Goal: Task Accomplishment & Management: Manage account settings

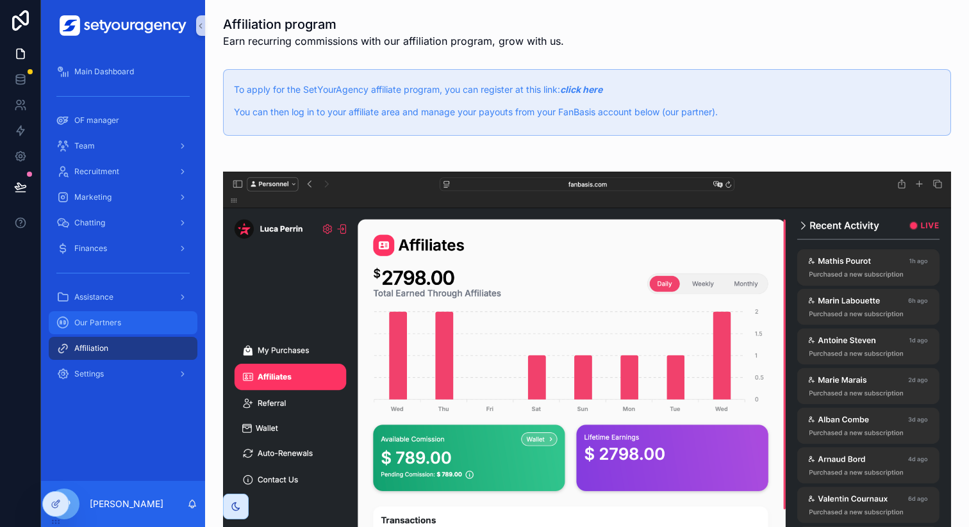
click at [117, 322] on span "Our Partners" at bounding box center [97, 323] width 47 height 10
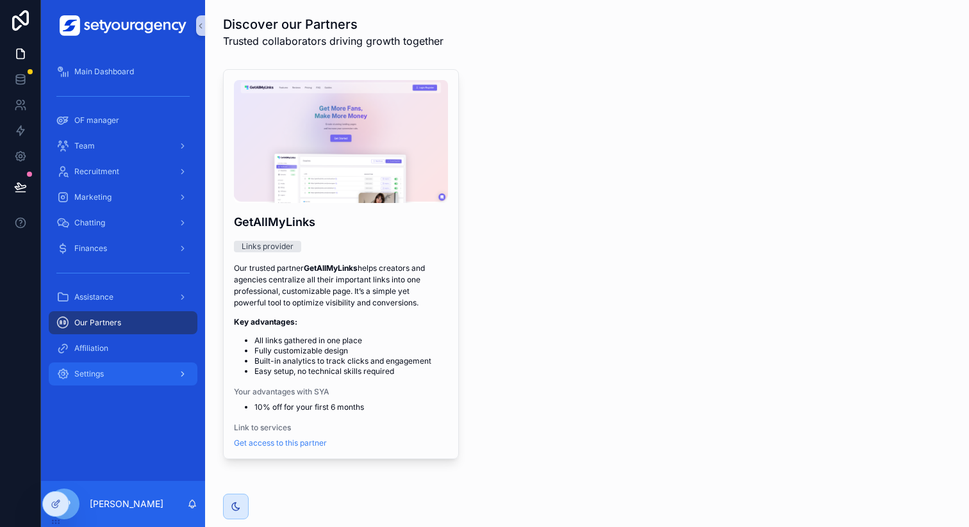
click at [118, 366] on div "Settings" at bounding box center [122, 374] width 133 height 21
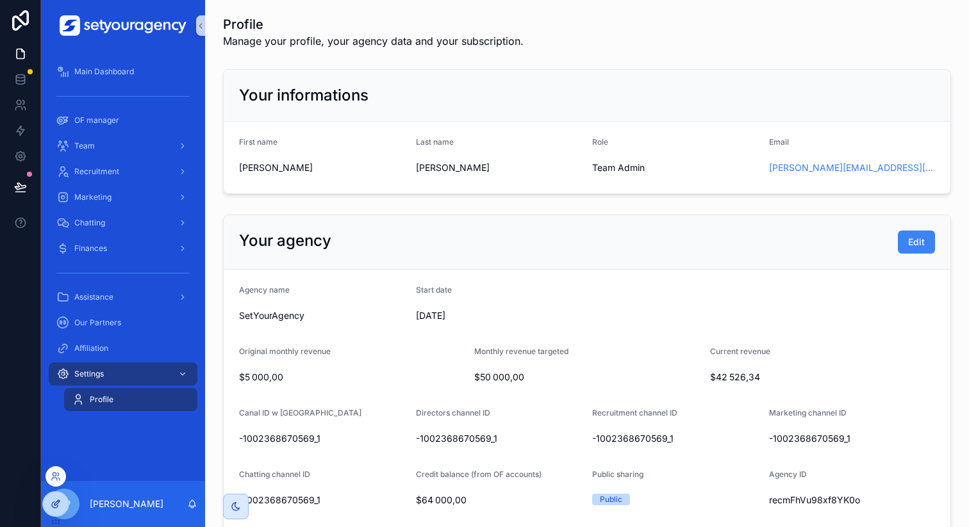
click at [62, 509] on div at bounding box center [56, 504] width 26 height 24
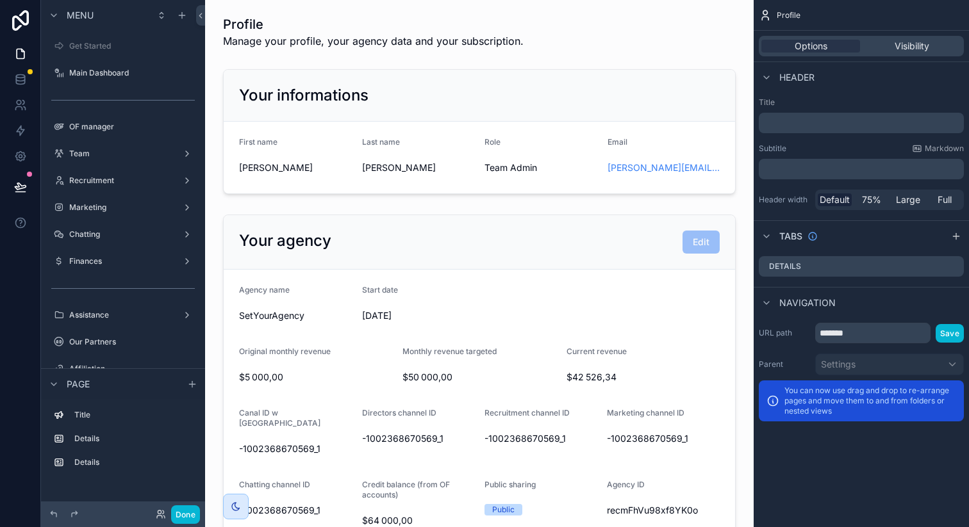
click at [955, 265] on icon "scrollable content" at bounding box center [954, 265] width 5 height 5
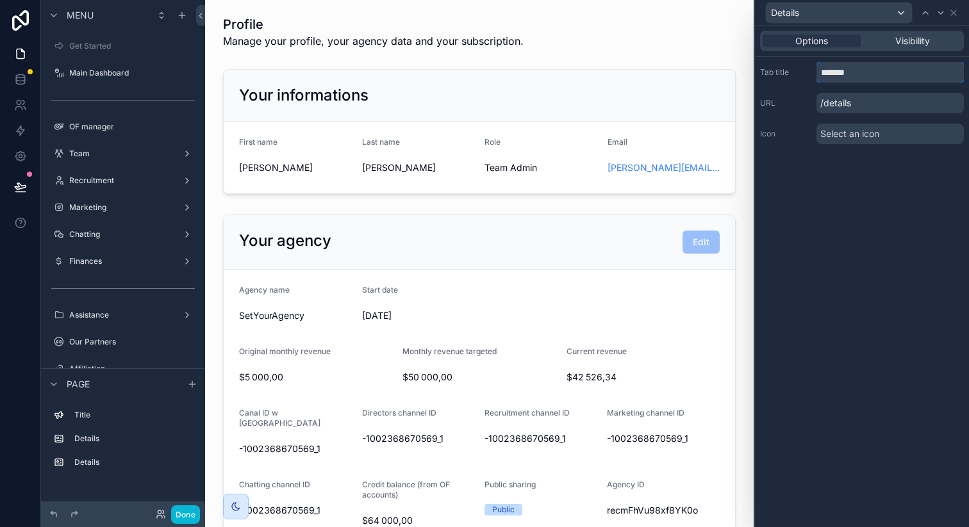
click at [858, 79] on input "*******" at bounding box center [889, 72] width 147 height 21
type input "**********"
click at [881, 204] on div "**********" at bounding box center [862, 277] width 214 height 502
click at [953, 10] on icon at bounding box center [953, 13] width 10 height 10
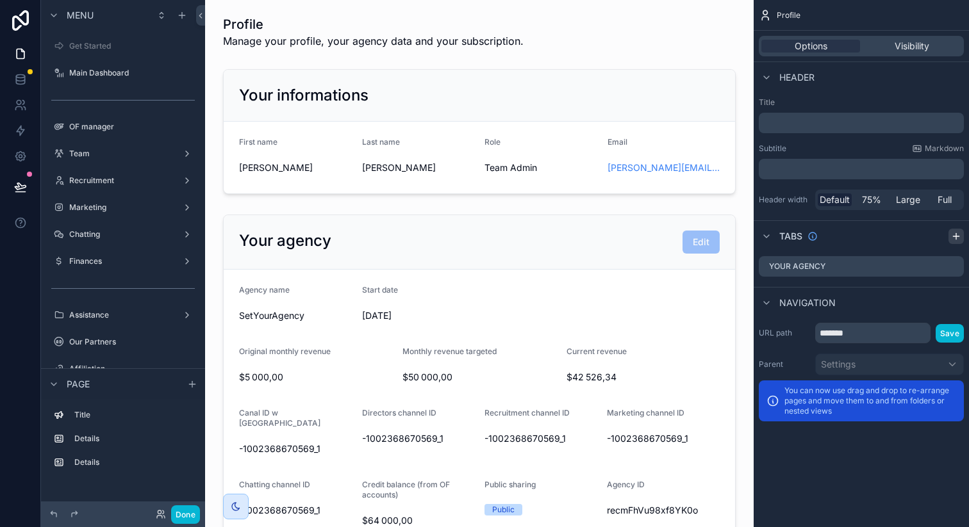
click at [960, 235] on icon "scrollable content" at bounding box center [956, 236] width 10 height 10
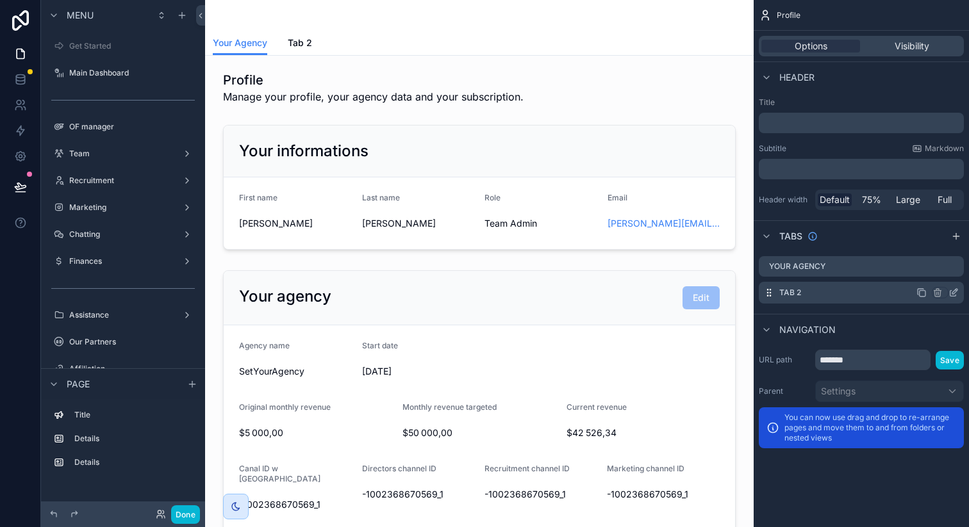
click at [954, 296] on icon "scrollable content" at bounding box center [953, 294] width 6 height 6
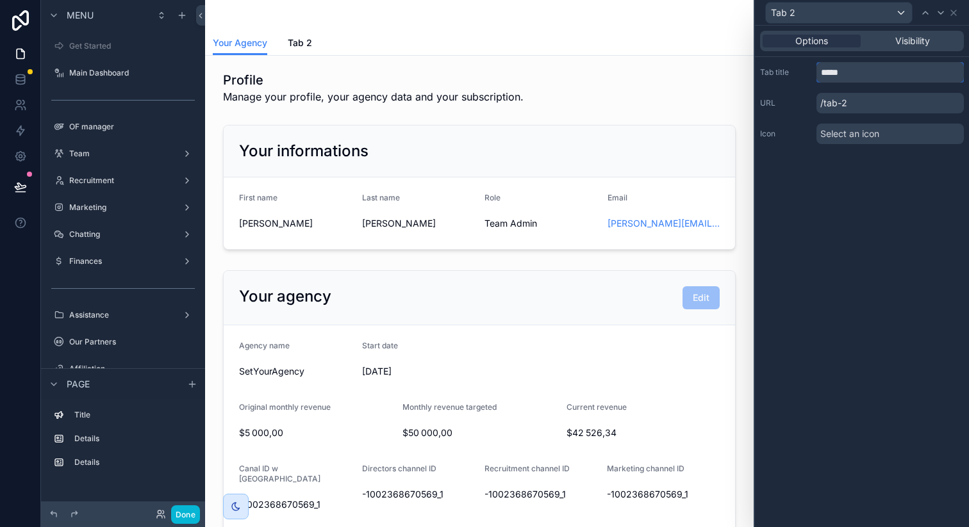
click at [855, 70] on input "*****" at bounding box center [889, 72] width 147 height 21
type input "**********"
click at [869, 224] on div "**********" at bounding box center [862, 277] width 214 height 502
click at [953, 12] on icon at bounding box center [953, 13] width 10 height 10
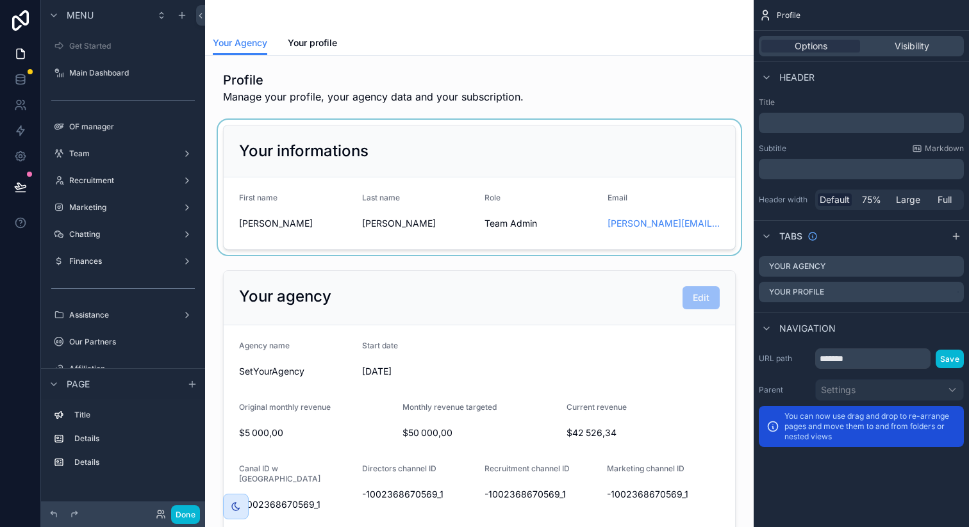
click at [353, 150] on div "scrollable content" at bounding box center [479, 187] width 528 height 135
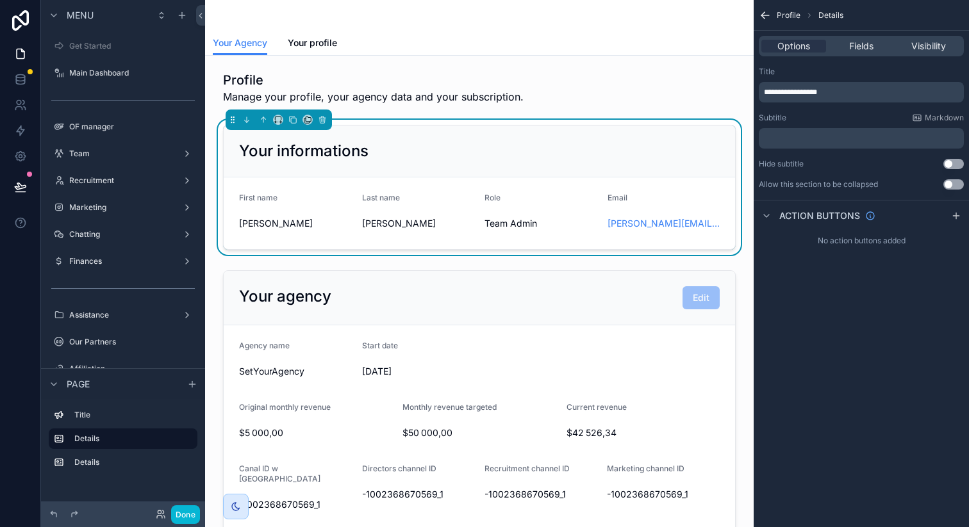
click at [370, 295] on div "scrollable content" at bounding box center [479, 486] width 528 height 443
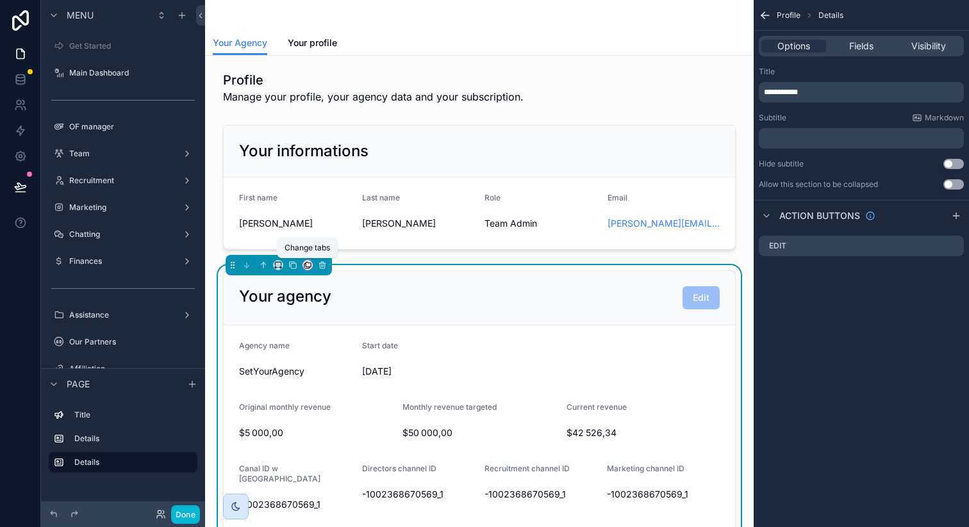
click at [306, 265] on icon "scrollable content" at bounding box center [307, 265] width 9 height 9
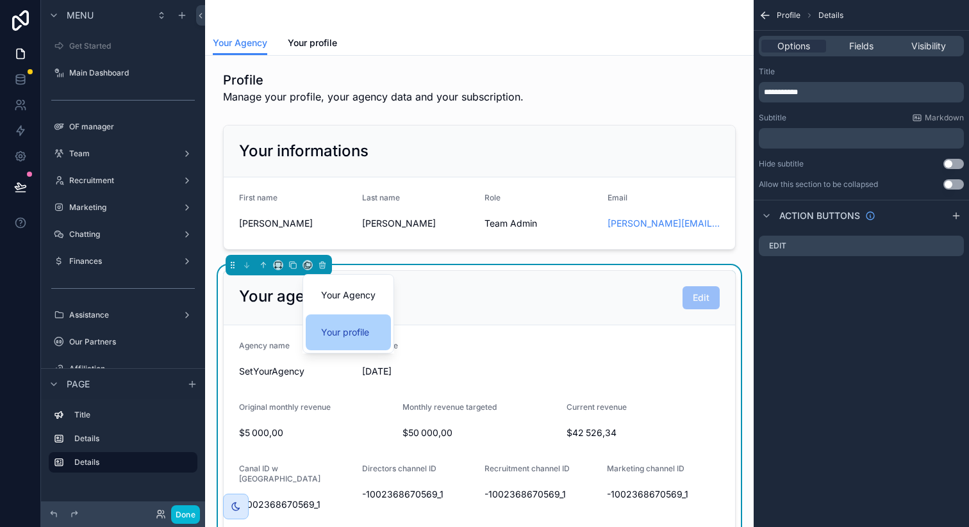
click at [354, 329] on span "Your profile" at bounding box center [345, 332] width 48 height 15
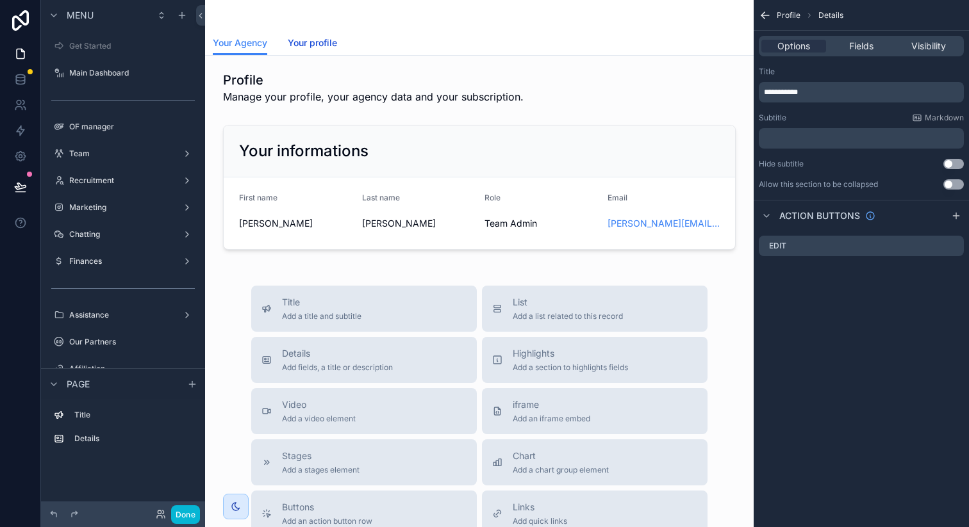
click at [311, 42] on span "Your profile" at bounding box center [312, 43] width 49 height 13
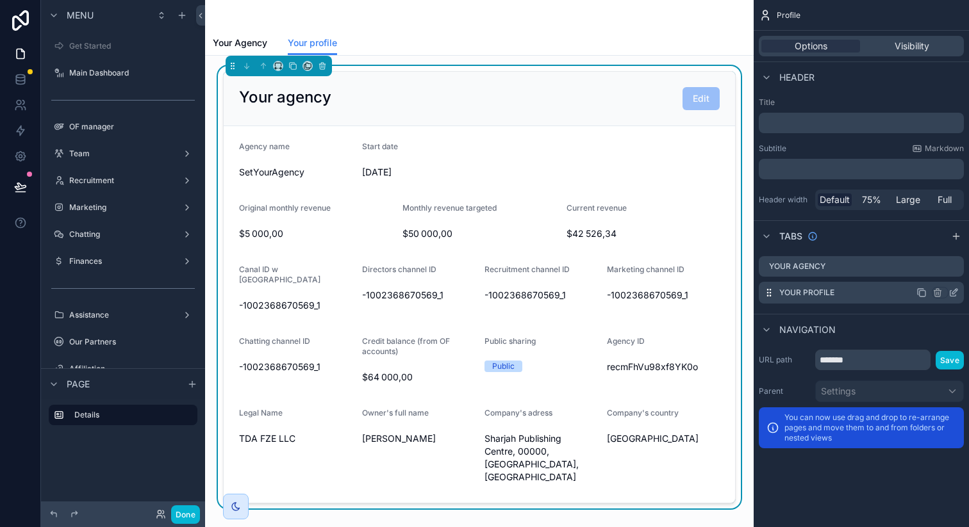
click at [956, 295] on icon "scrollable content" at bounding box center [953, 293] width 10 height 10
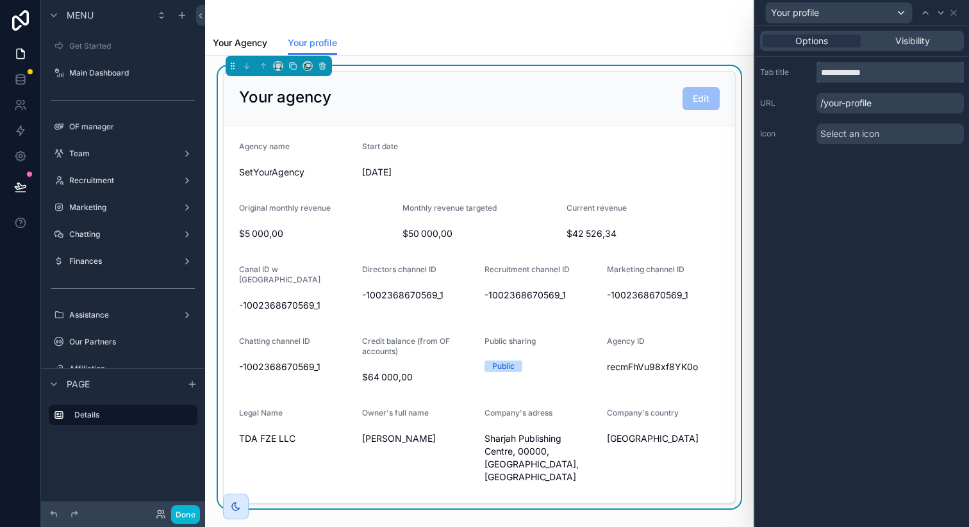
click at [846, 73] on input "**********" at bounding box center [889, 72] width 147 height 21
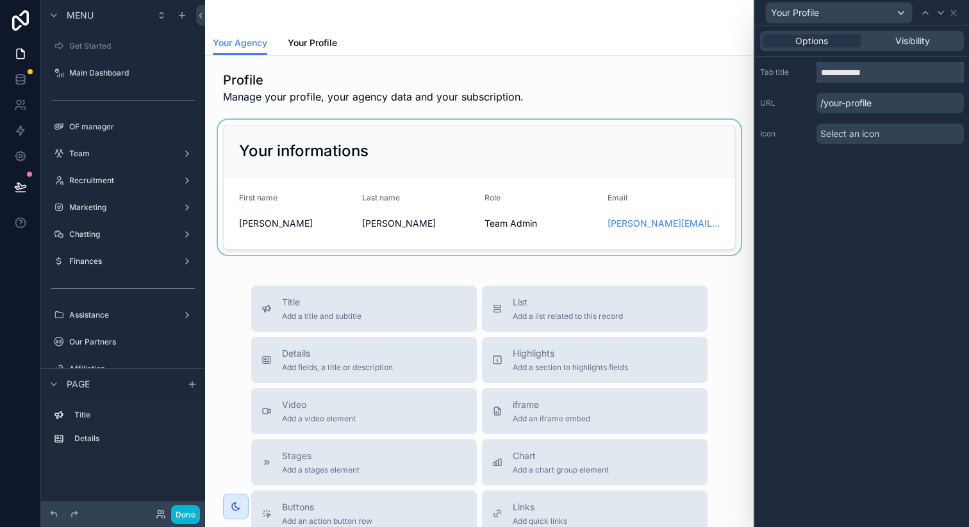
type input "**********"
click at [409, 168] on div "scrollable content" at bounding box center [479, 187] width 528 height 135
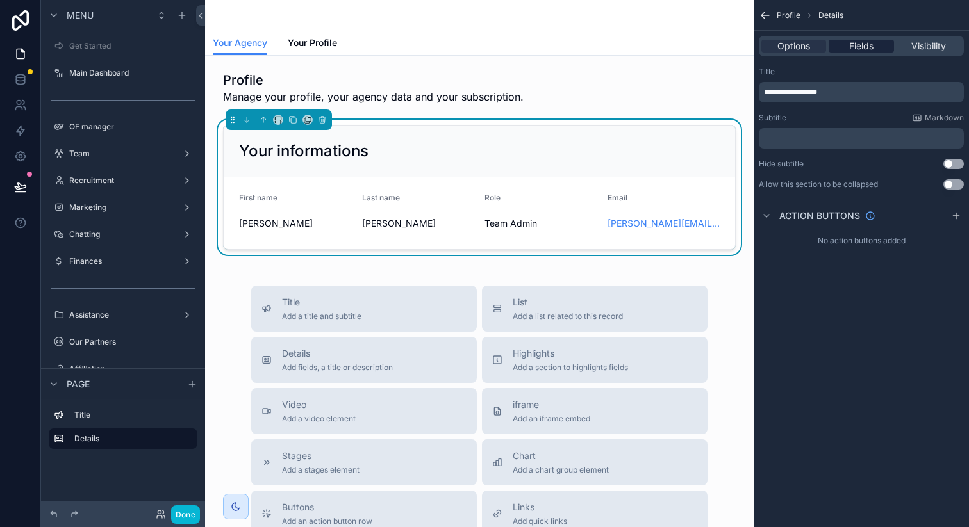
click at [878, 51] on div "Fields" at bounding box center [860, 46] width 65 height 13
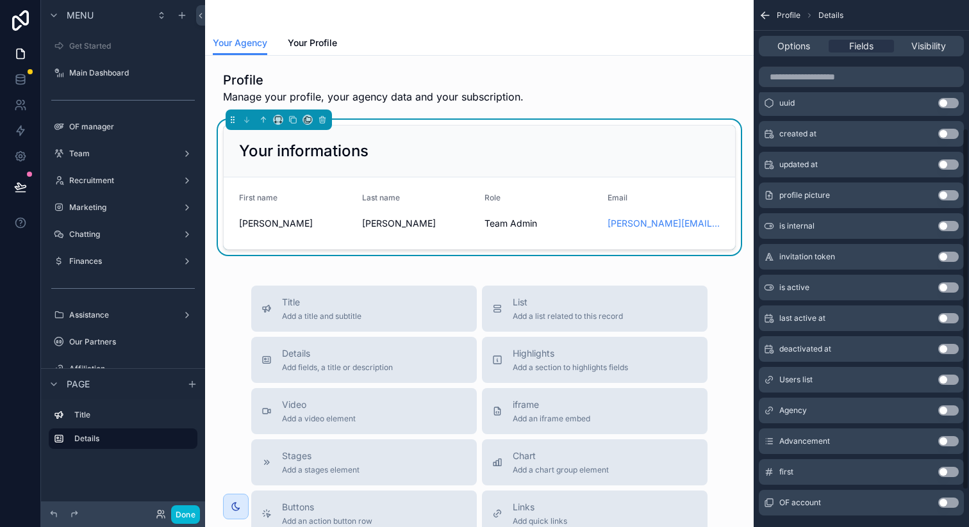
scroll to position [240, 0]
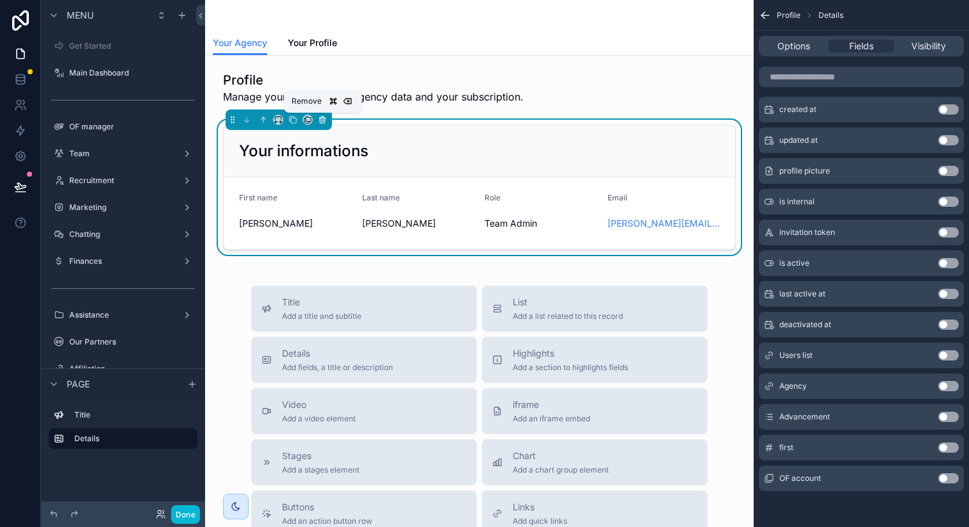
click at [323, 124] on icon "scrollable content" at bounding box center [322, 119] width 9 height 9
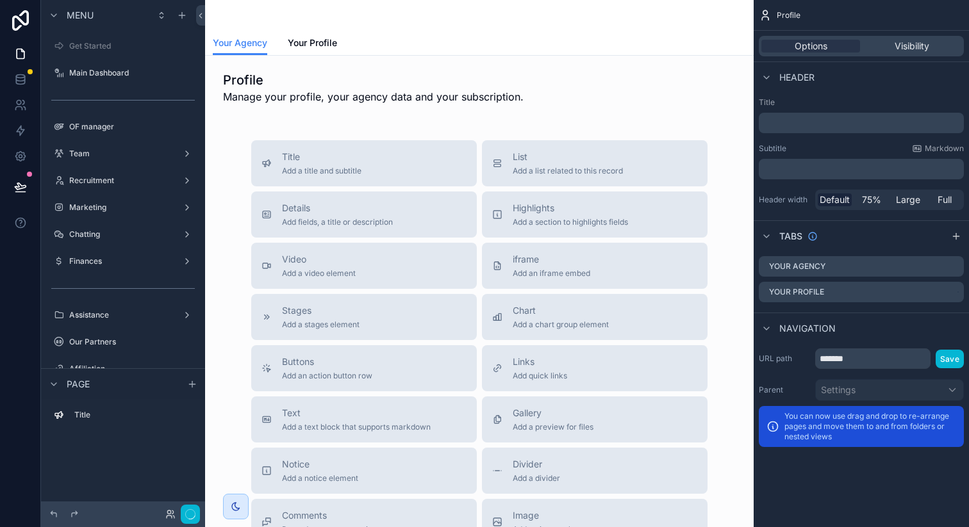
scroll to position [0, 0]
click at [319, 48] on span "Your Profile" at bounding box center [312, 43] width 49 height 13
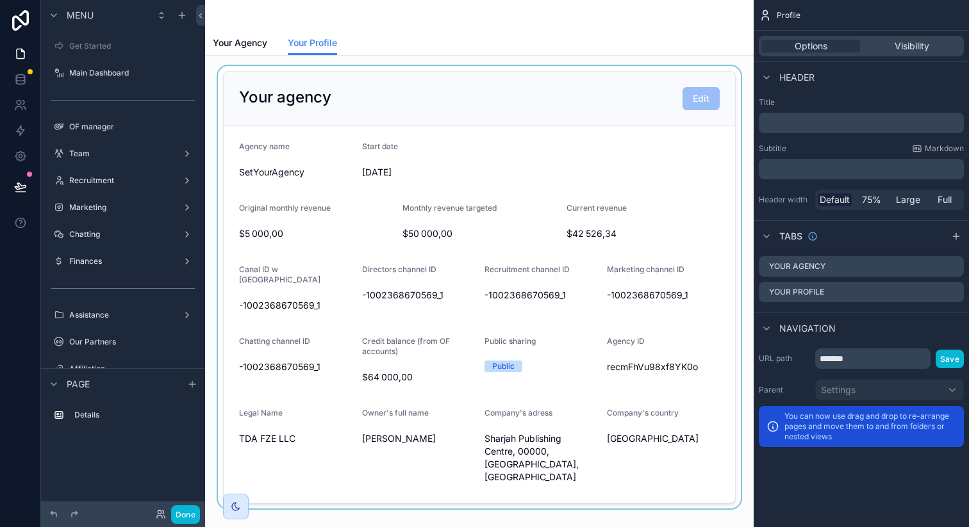
click at [500, 161] on div "scrollable content" at bounding box center [479, 287] width 528 height 443
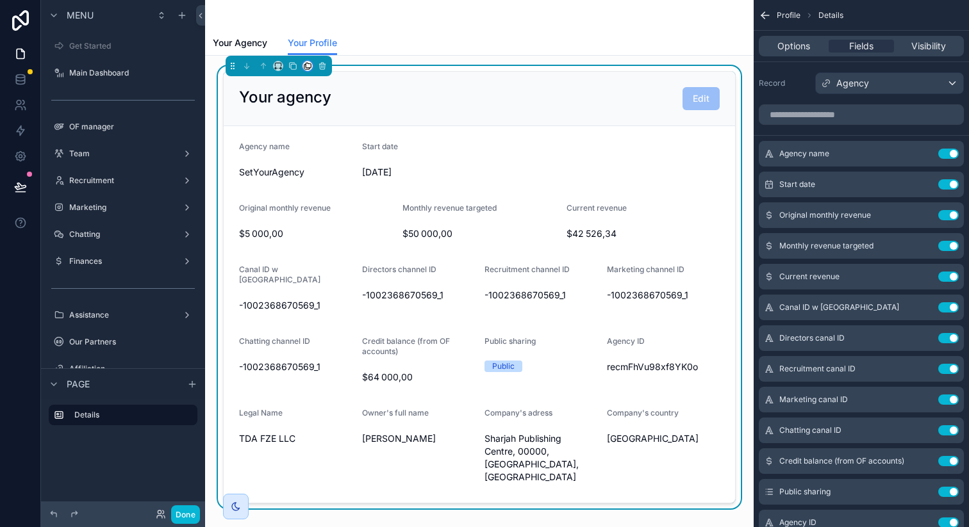
click at [308, 67] on icon "scrollable content" at bounding box center [307, 66] width 9 height 9
click at [344, 103] on span "Your Agency" at bounding box center [348, 95] width 54 height 15
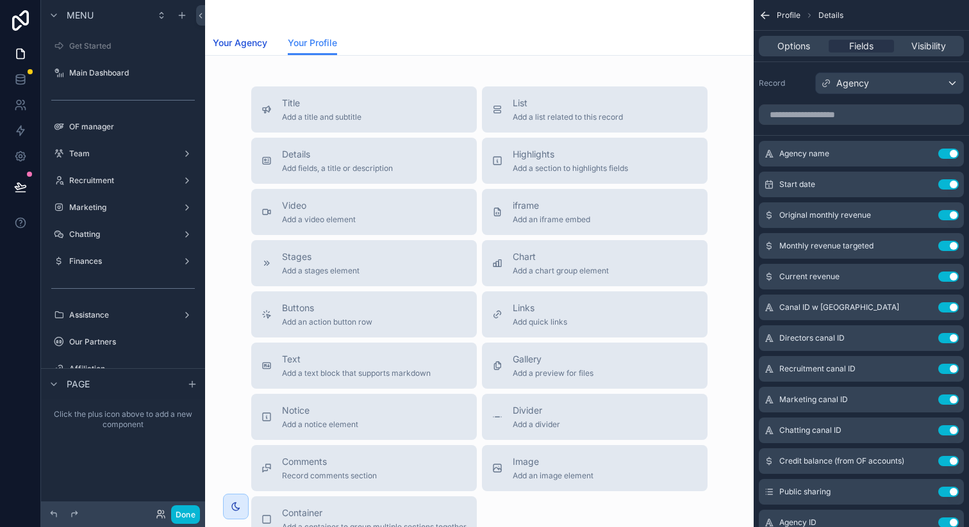
click at [258, 50] on link "Your Agency" at bounding box center [240, 44] width 54 height 26
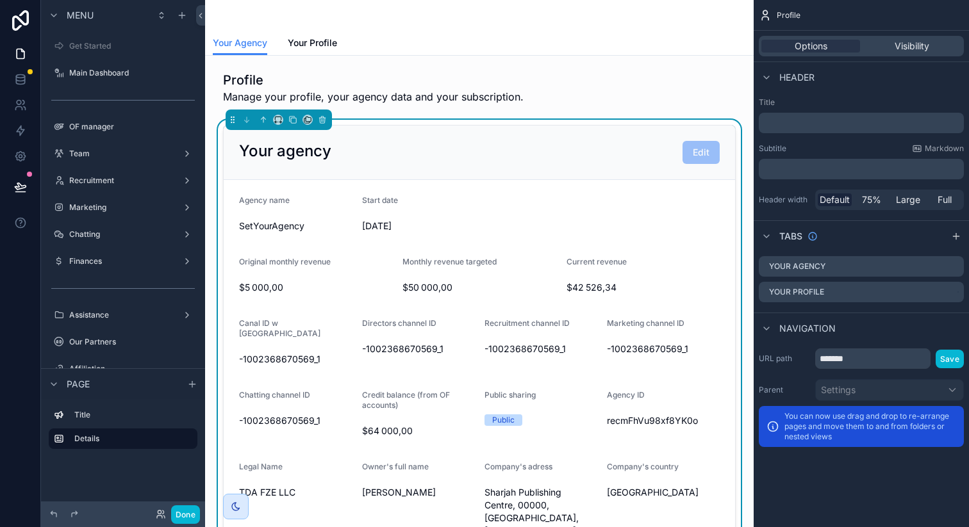
click at [425, 193] on form "Agency name SetYourAgency Start date [DATE] Original monthly revenue $5 000,00 …" at bounding box center [479, 368] width 511 height 377
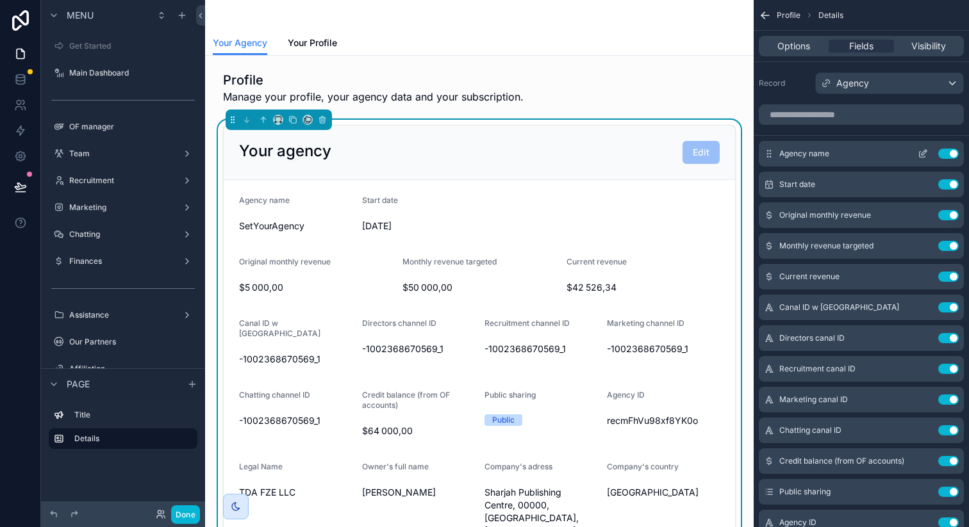
click at [918, 156] on icon "scrollable content" at bounding box center [922, 154] width 10 height 10
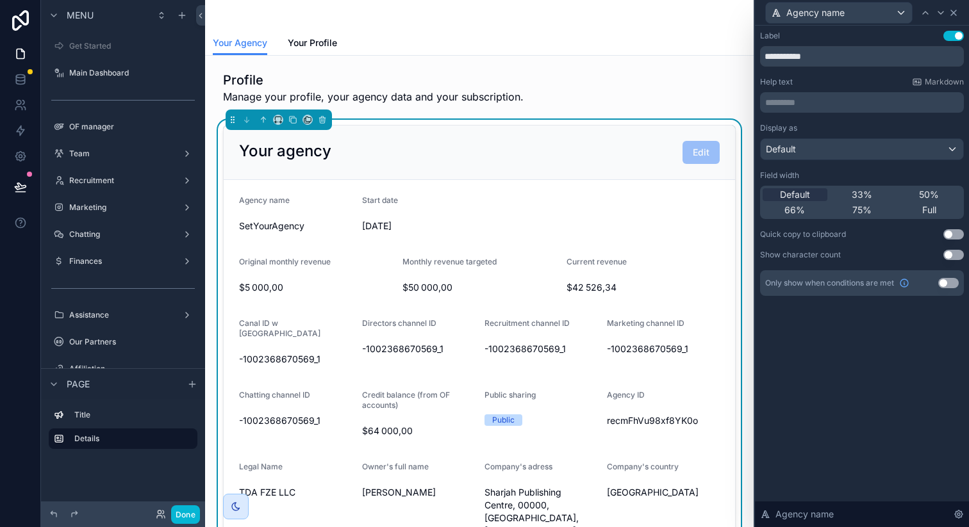
click at [957, 16] on icon at bounding box center [953, 13] width 10 height 10
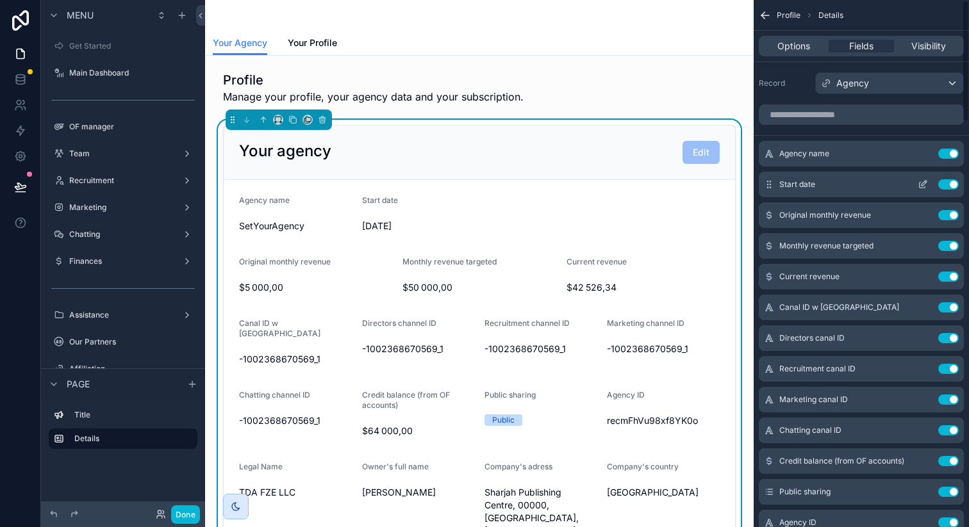
click at [946, 181] on button "Use setting" at bounding box center [948, 184] width 21 height 10
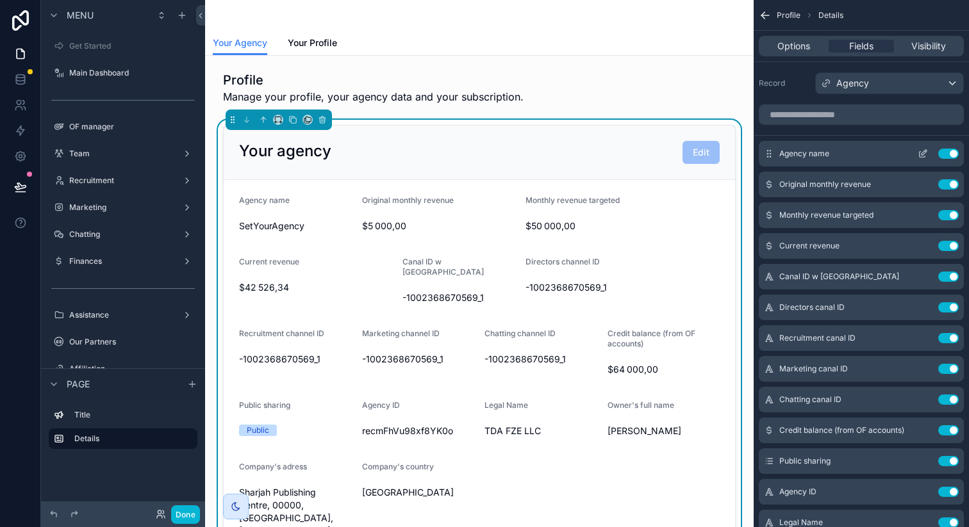
click at [923, 157] on icon "scrollable content" at bounding box center [922, 155] width 6 height 6
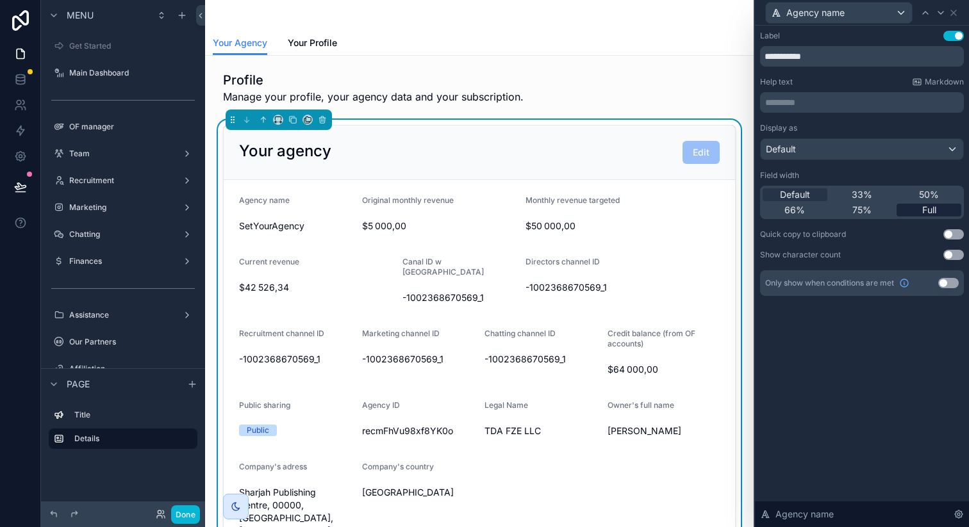
click at [919, 206] on div "Full" at bounding box center [928, 210] width 65 height 13
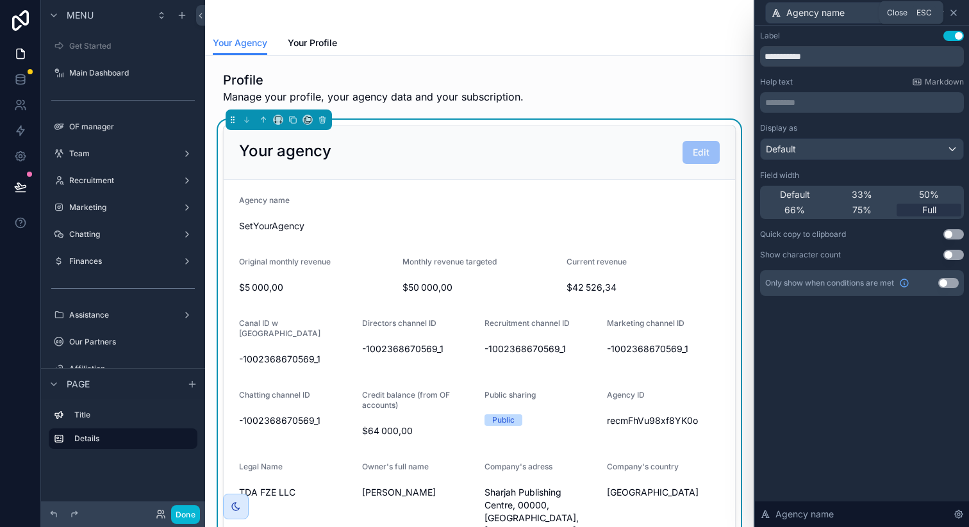
click at [954, 13] on icon at bounding box center [953, 12] width 5 height 5
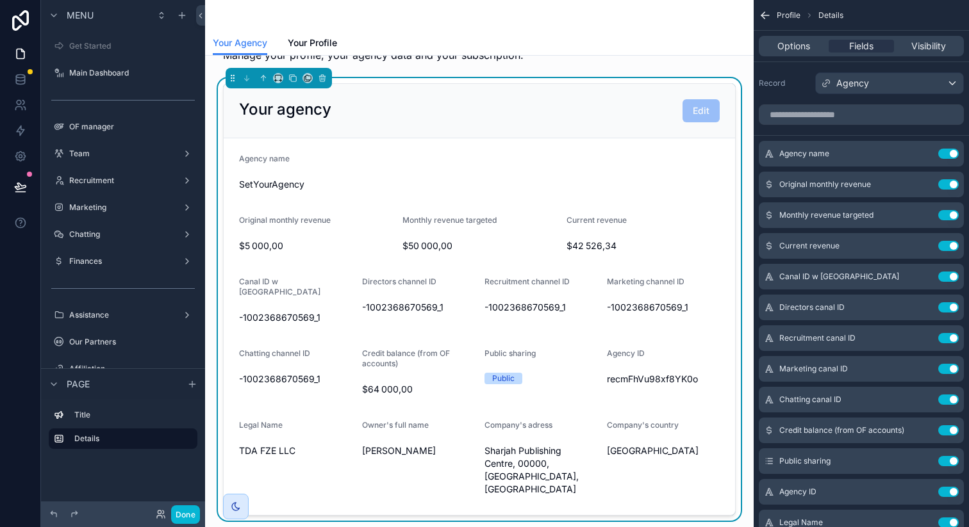
scroll to position [53, 0]
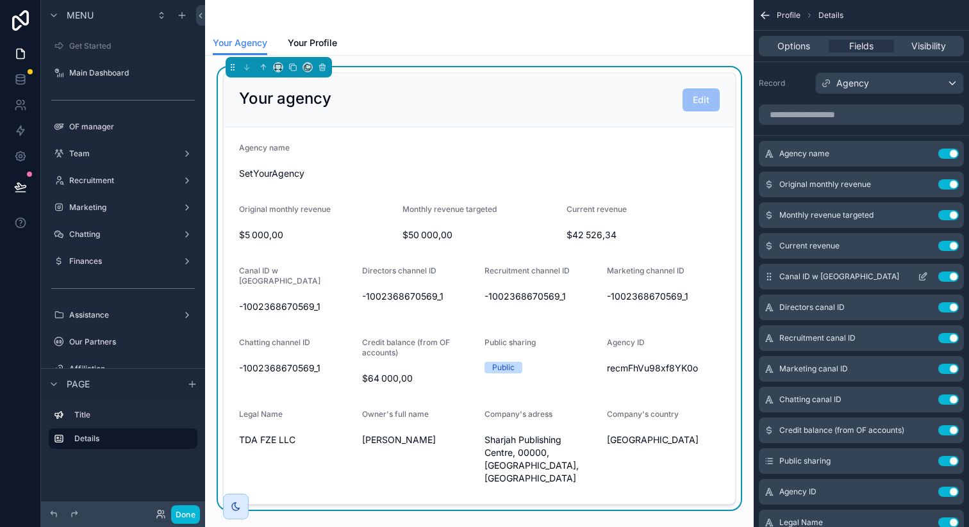
click at [943, 279] on button "Use setting" at bounding box center [948, 277] width 21 height 10
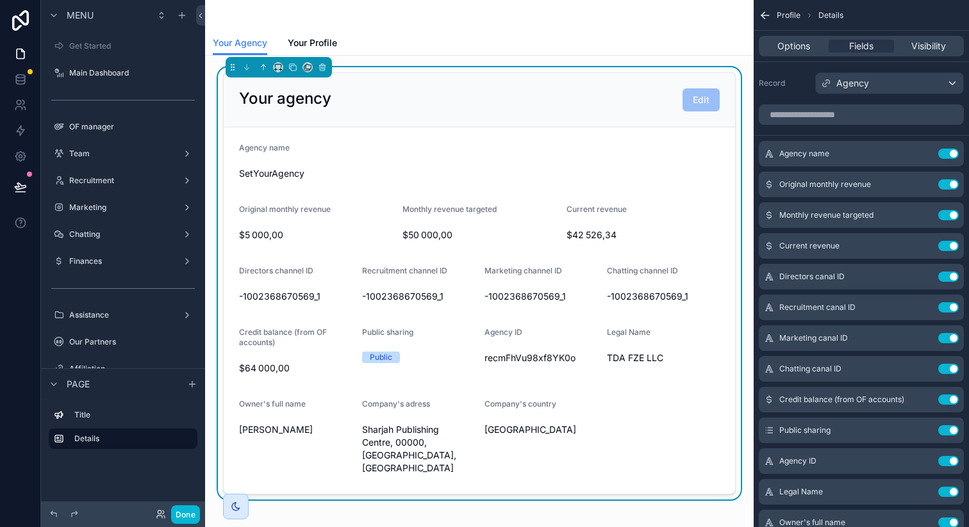
scroll to position [70, 0]
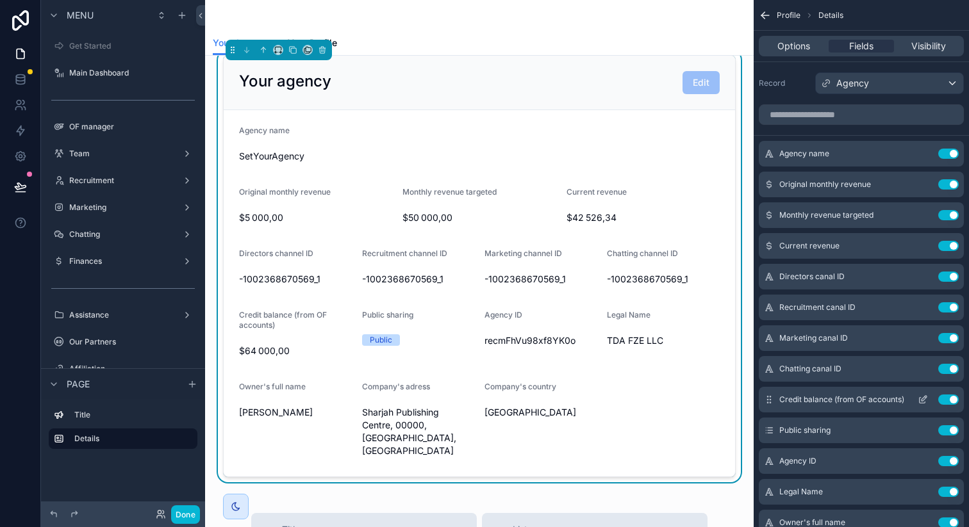
click at [944, 400] on button "Use setting" at bounding box center [948, 400] width 21 height 10
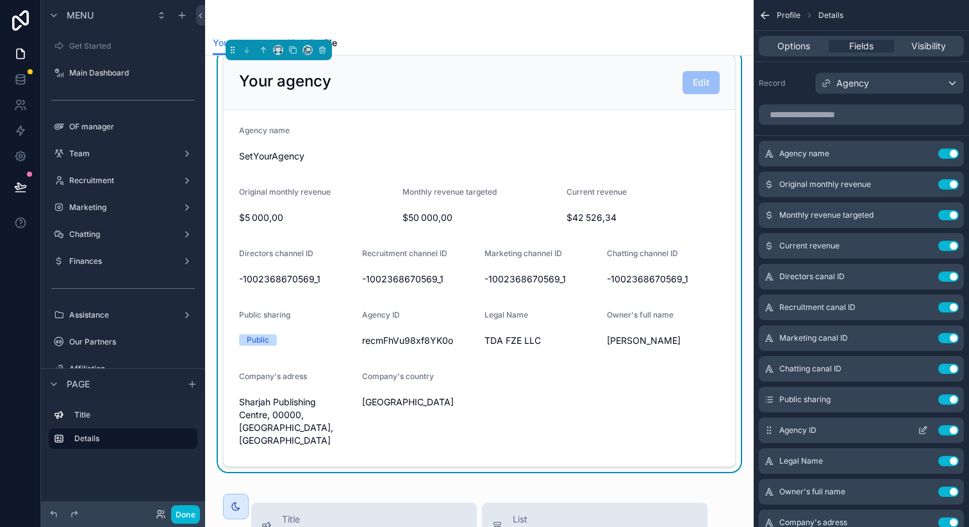
click at [923, 429] on icon "scrollable content" at bounding box center [923, 429] width 5 height 5
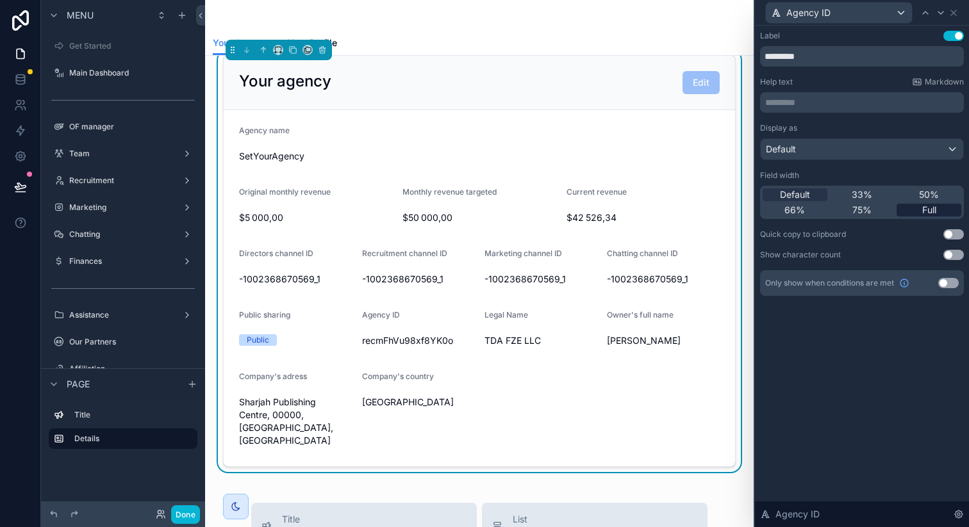
click at [924, 211] on span "Full" at bounding box center [929, 210] width 14 height 13
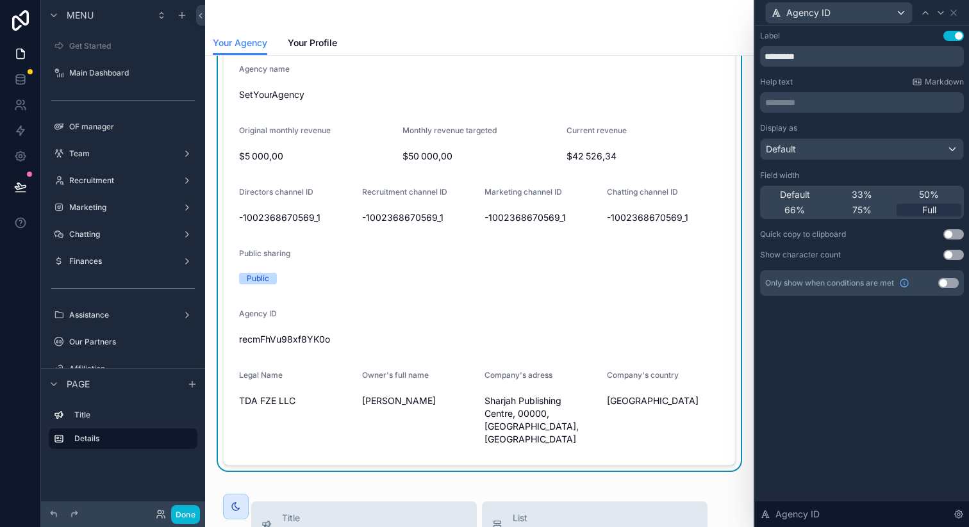
scroll to position [111, 0]
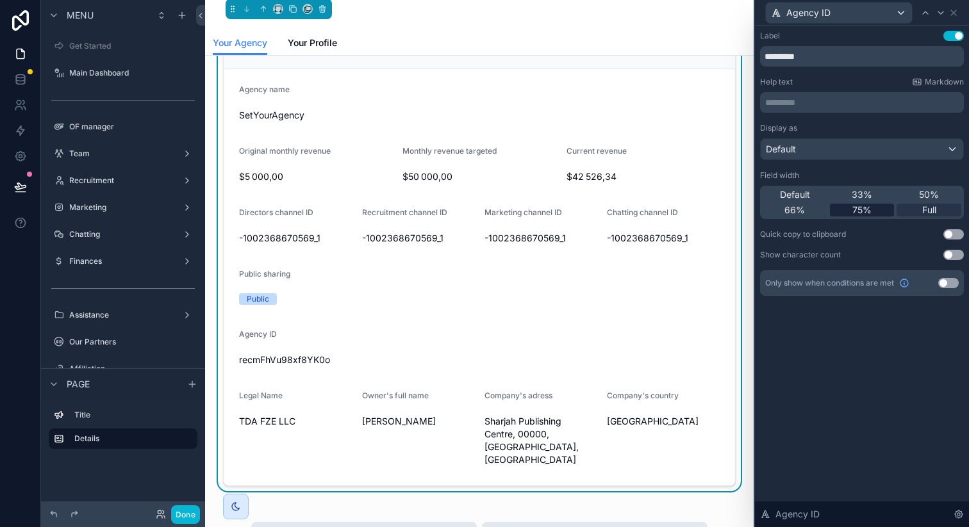
click at [860, 212] on span "75%" at bounding box center [861, 210] width 19 height 13
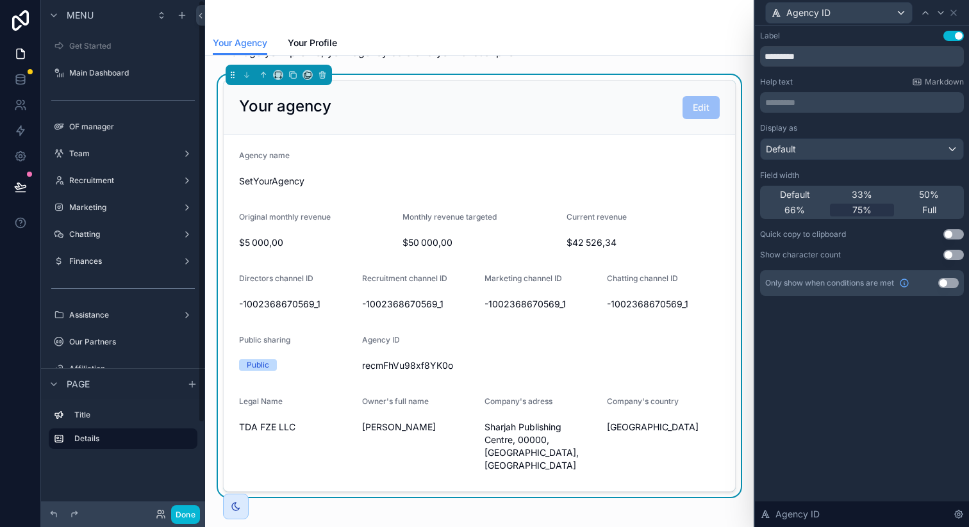
scroll to position [0, 0]
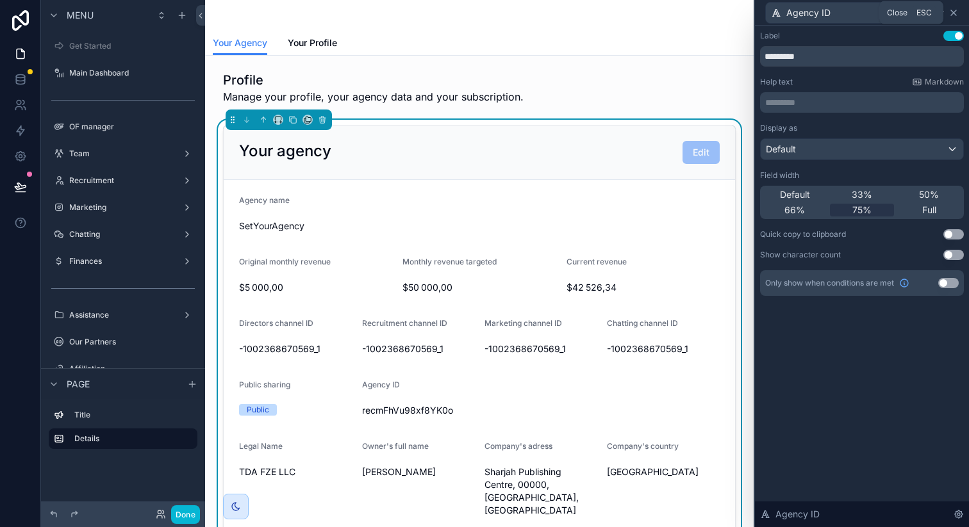
click at [956, 17] on icon at bounding box center [953, 13] width 10 height 10
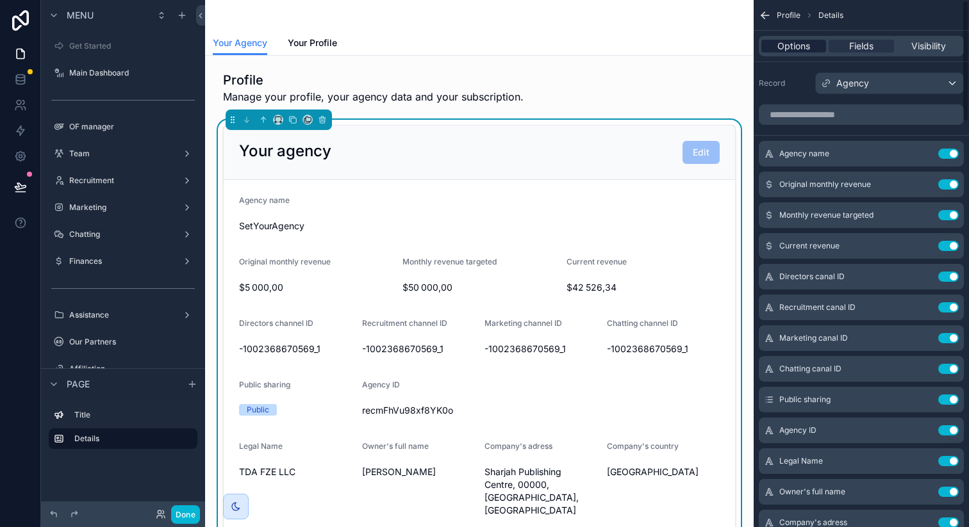
click at [814, 47] on div "Options" at bounding box center [793, 46] width 65 height 13
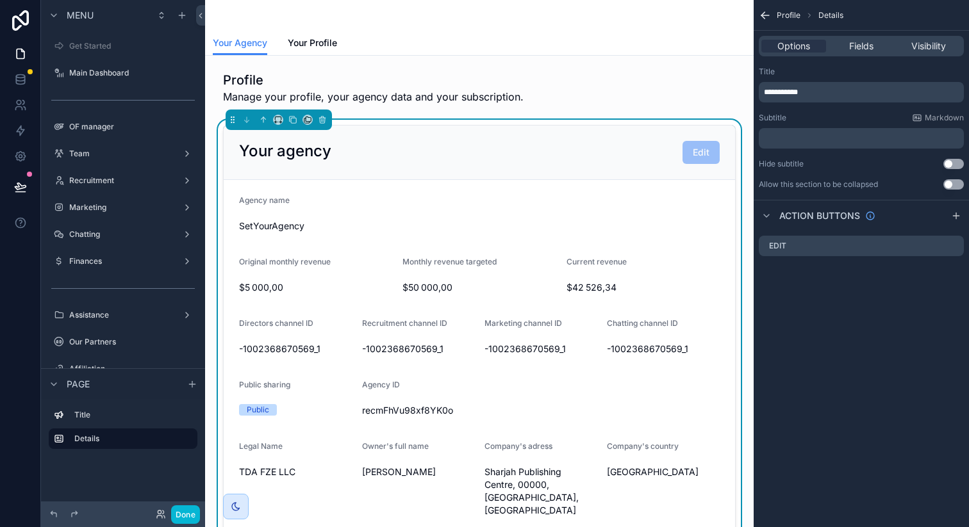
click at [623, 31] on div "Your Agency Your Profile" at bounding box center [479, 43] width 533 height 24
click at [123, 439] on label "Details" at bounding box center [130, 439] width 113 height 10
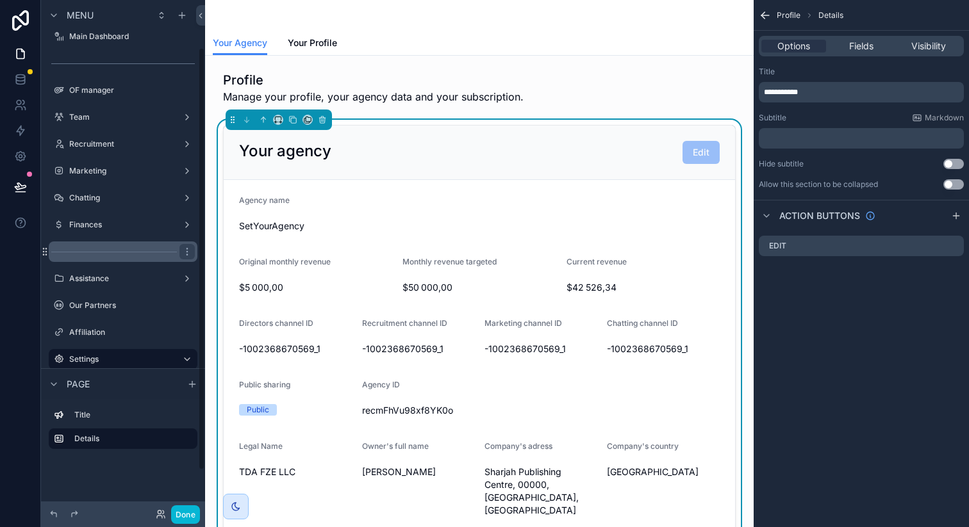
scroll to position [107, 0]
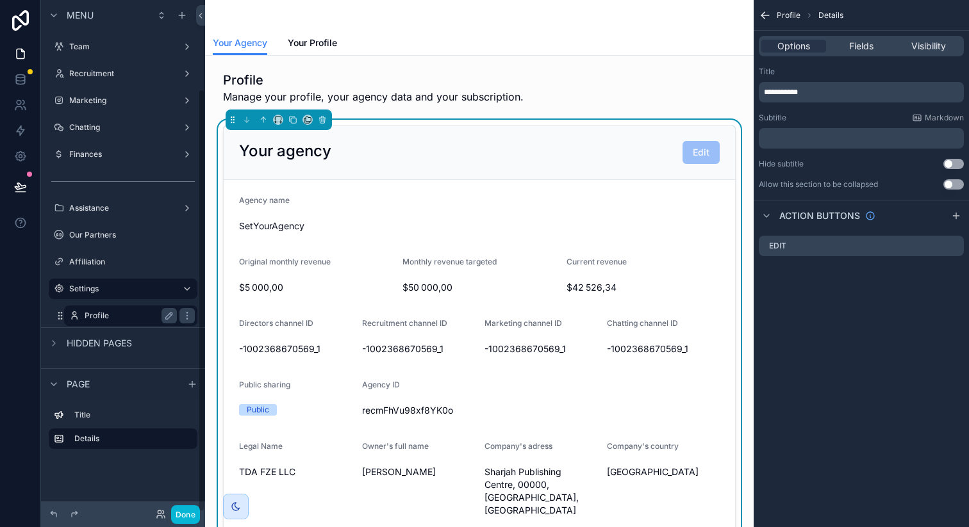
click at [120, 315] on label "Profile" at bounding box center [128, 316] width 87 height 10
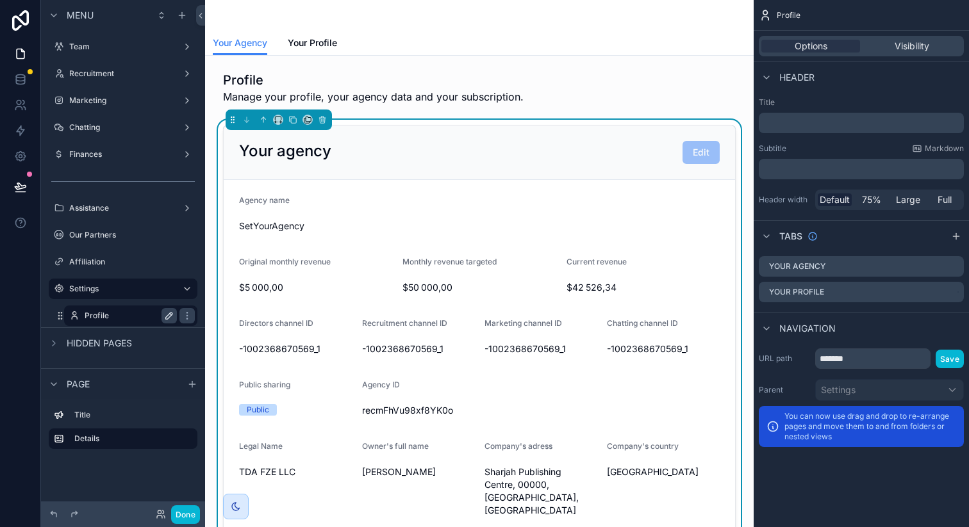
click at [166, 312] on icon "scrollable content" at bounding box center [169, 316] width 10 height 10
click at [133, 315] on input "*******" at bounding box center [121, 315] width 72 height 15
type input "**********"
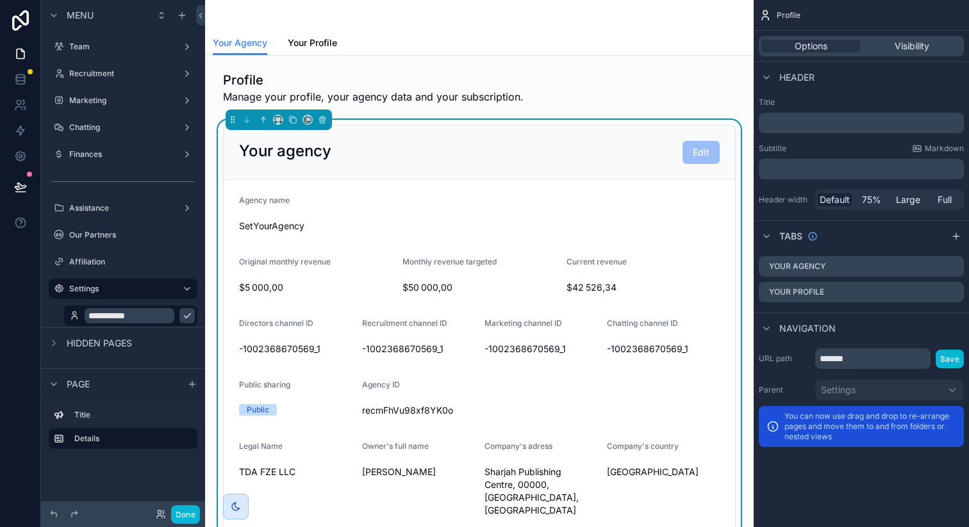
click at [182, 315] on icon "scrollable content" at bounding box center [187, 316] width 10 height 10
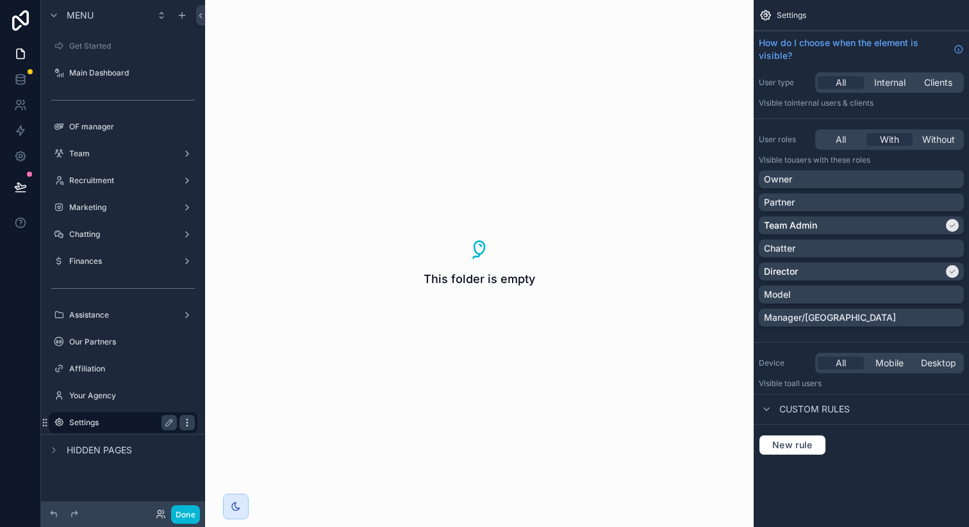
click at [186, 420] on icon "scrollable content" at bounding box center [186, 420] width 1 height 1
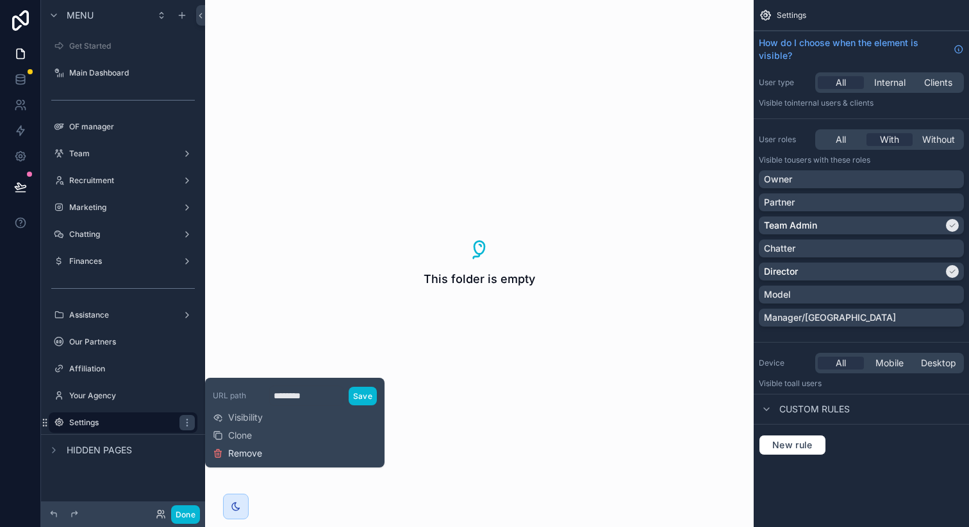
click at [246, 454] on span "Remove" at bounding box center [245, 453] width 34 height 13
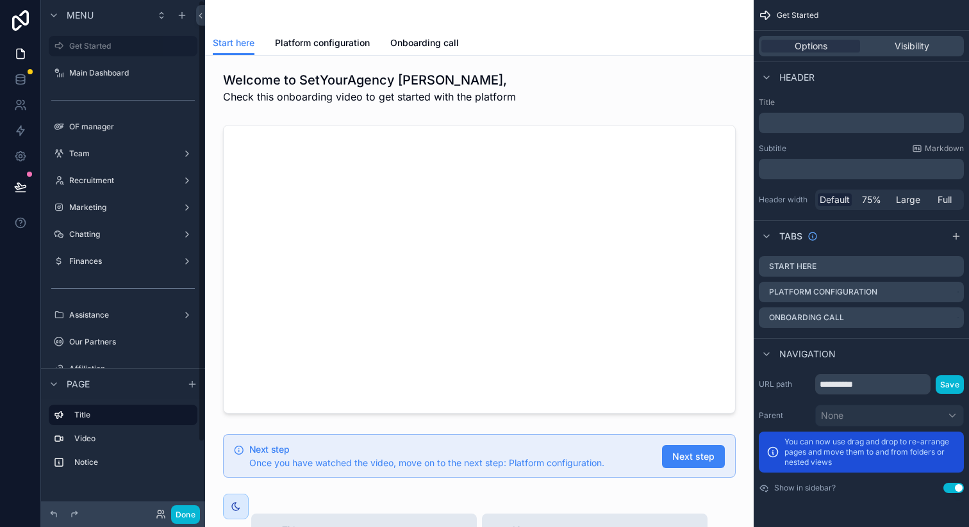
click at [122, 392] on div "Page" at bounding box center [123, 383] width 164 height 31
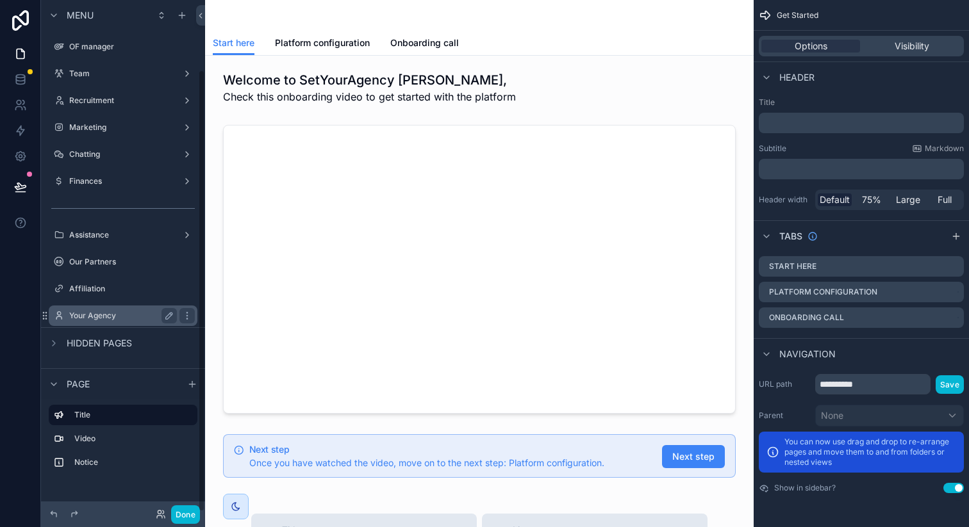
click at [111, 313] on label "Your Agency" at bounding box center [120, 316] width 103 height 10
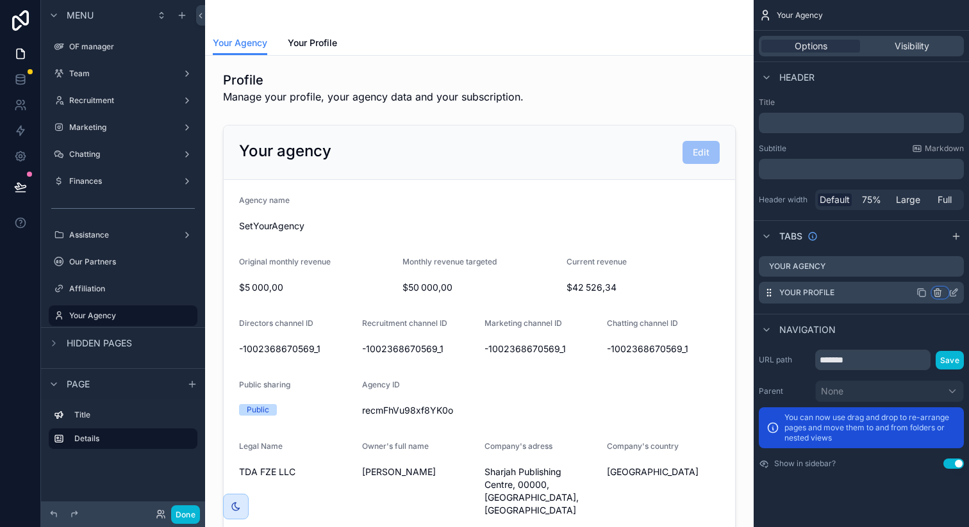
click at [941, 293] on icon "scrollable content" at bounding box center [937, 293] width 10 height 10
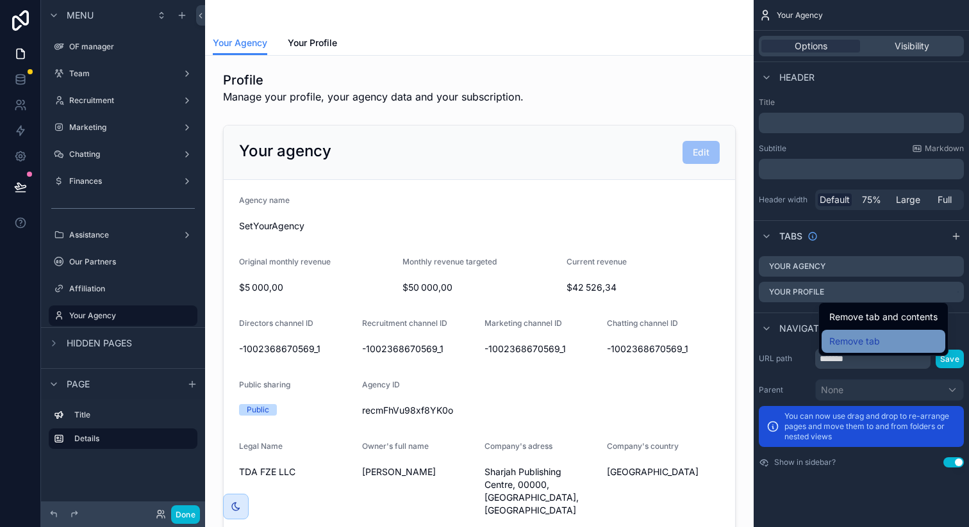
click at [901, 333] on div "Remove tab" at bounding box center [883, 341] width 124 height 23
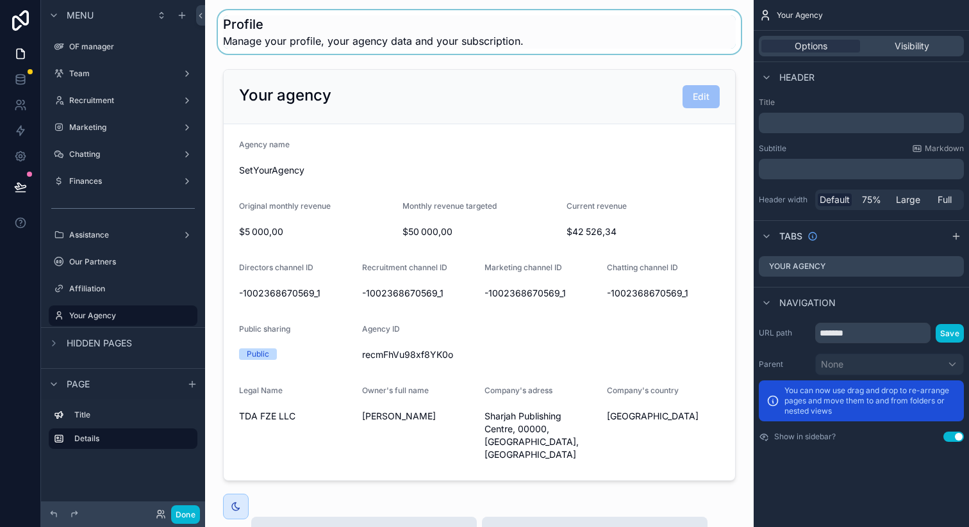
click at [383, 42] on div "scrollable content" at bounding box center [479, 32] width 528 height 44
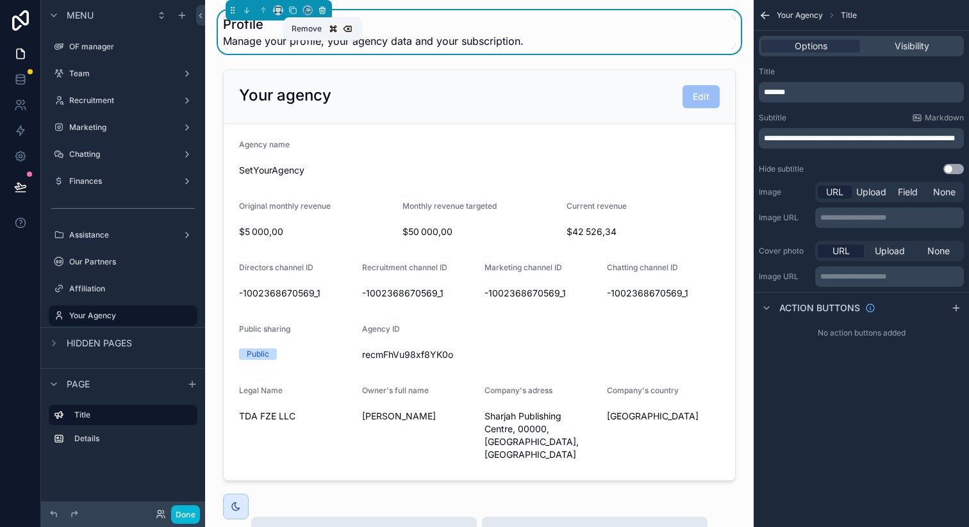
click at [323, 11] on icon "scrollable content" at bounding box center [322, 10] width 9 height 9
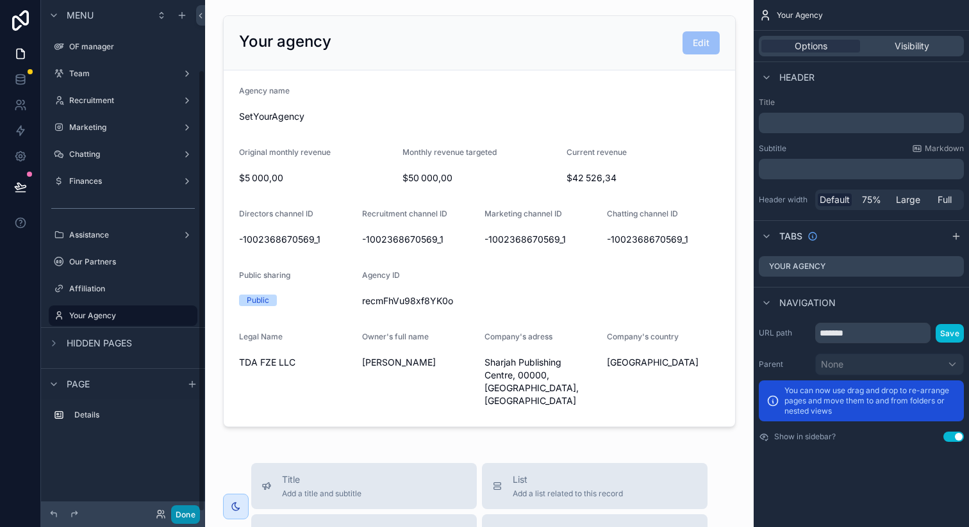
click at [186, 511] on button "Done" at bounding box center [185, 514] width 29 height 19
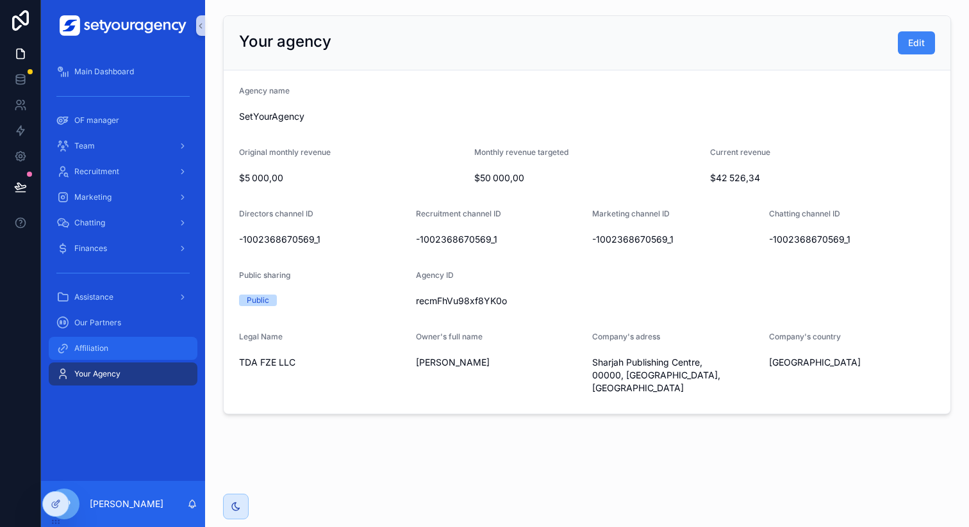
click at [144, 338] on div "Affiliation" at bounding box center [122, 348] width 133 height 21
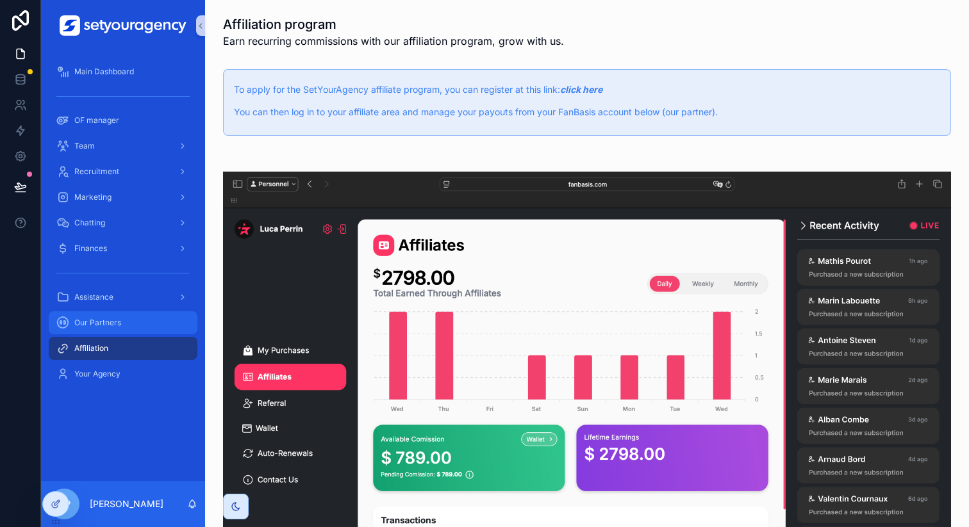
click at [125, 315] on div "Our Partners" at bounding box center [122, 323] width 133 height 21
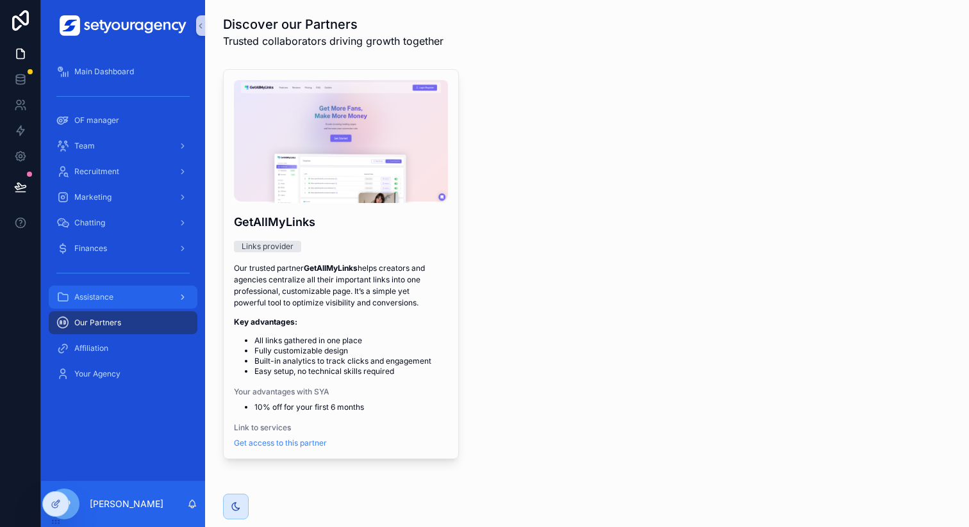
click at [120, 299] on div "Assistance" at bounding box center [122, 297] width 133 height 21
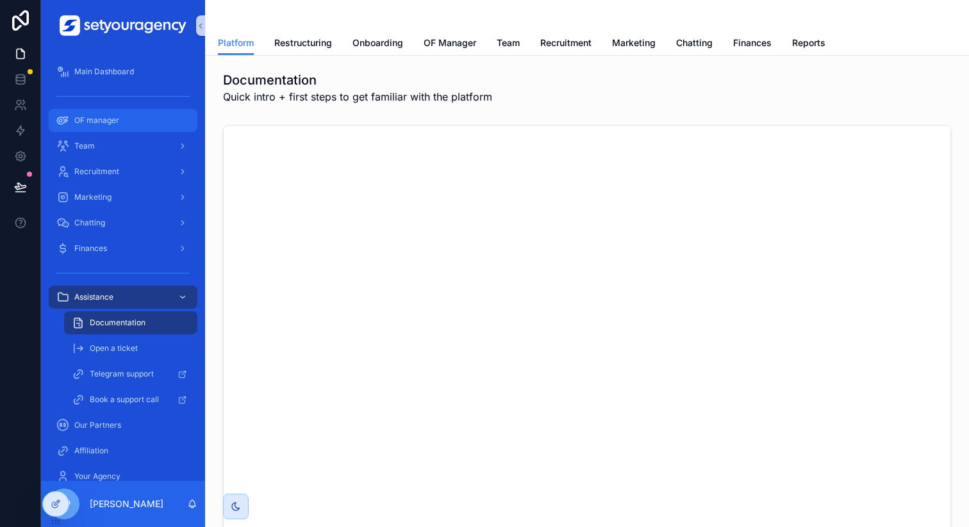
click at [115, 115] on span "OF manager" at bounding box center [96, 120] width 45 height 10
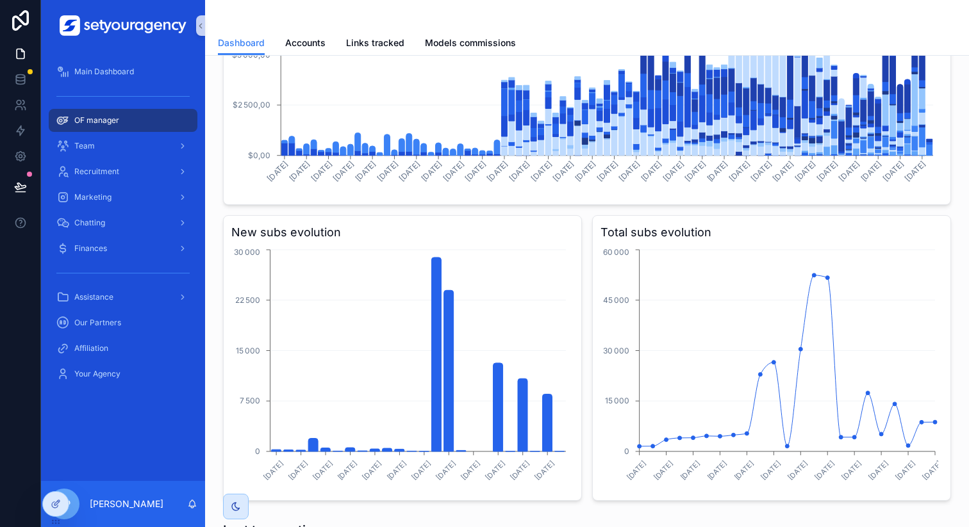
scroll to position [339, 0]
